Goal: Task Accomplishment & Management: Understand process/instructions

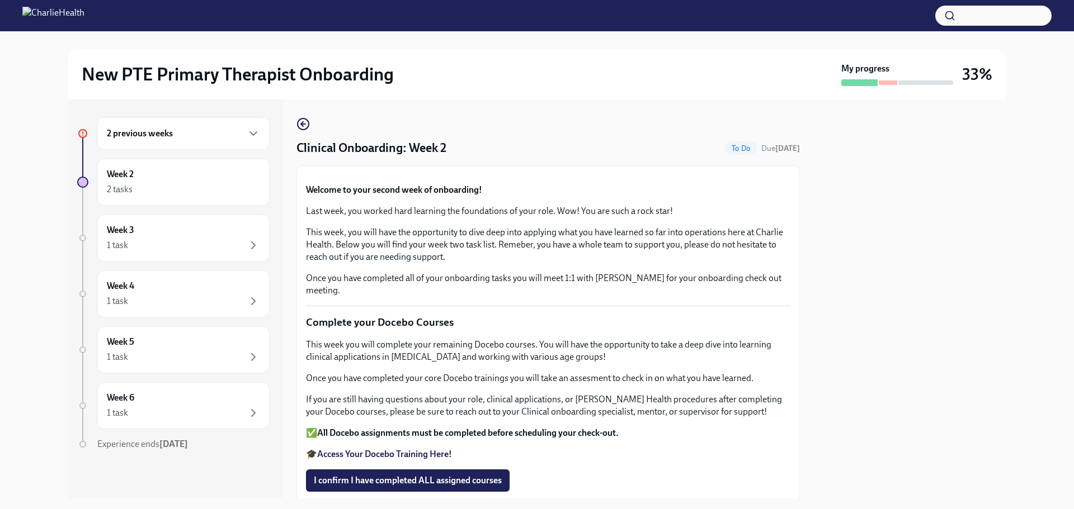
click at [159, 135] on h6 "2 previous weeks" at bounding box center [140, 134] width 66 height 12
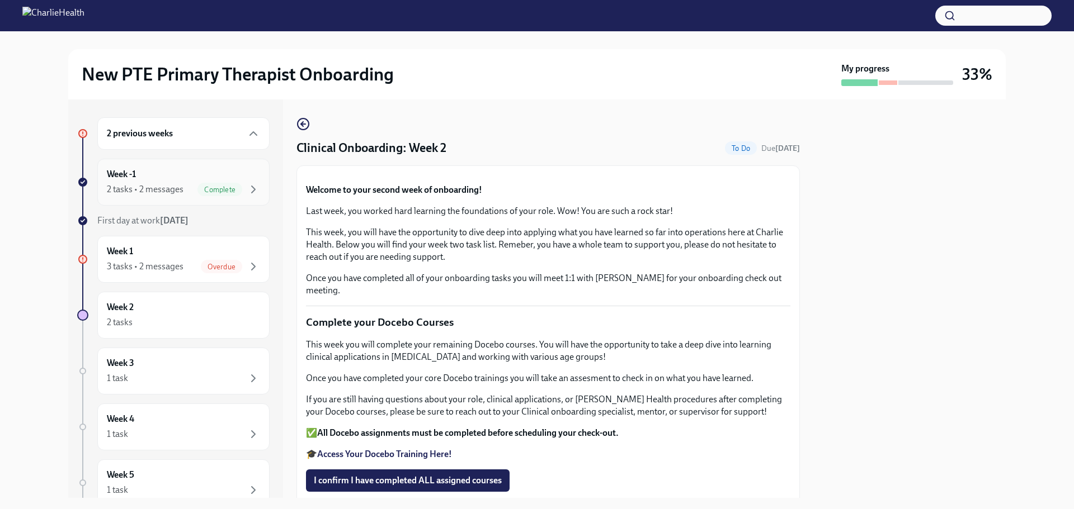
click at [157, 186] on div "2 tasks • 2 messages" at bounding box center [145, 189] width 77 height 12
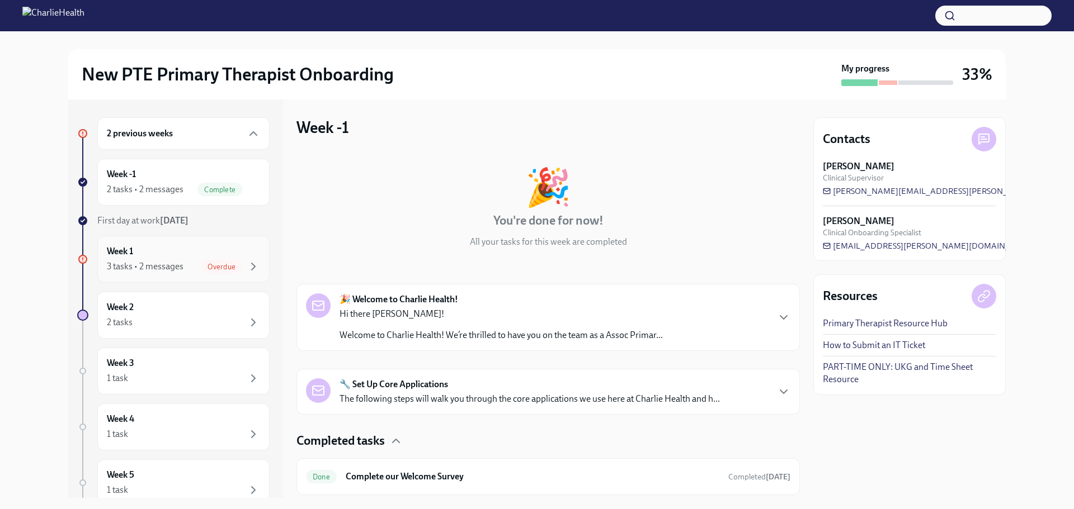
click at [159, 253] on div "Week 1 3 tasks • 2 messages Overdue" at bounding box center [183, 260] width 153 height 28
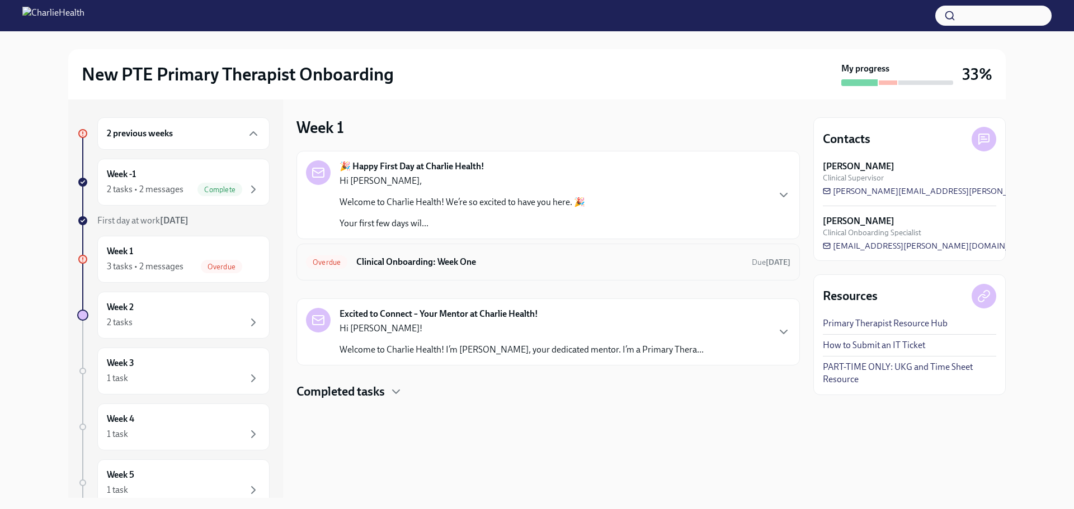
click at [450, 268] on h6 "Clinical Onboarding: Week One" at bounding box center [549, 262] width 386 height 12
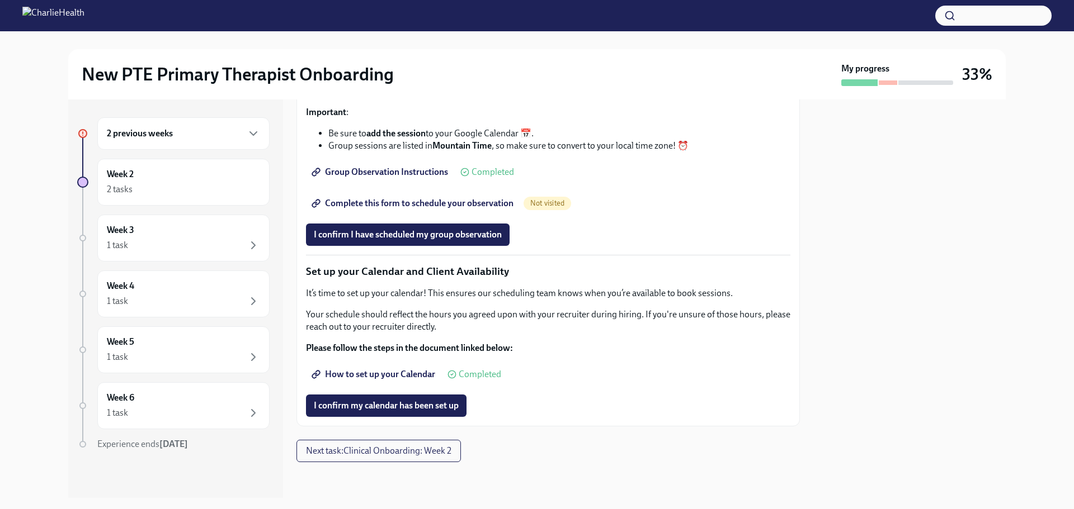
scroll to position [1539, 0]
click at [476, 205] on span "Complete this form to schedule your observation" at bounding box center [414, 203] width 200 height 11
